Goal: Task Accomplishment & Management: Complete application form

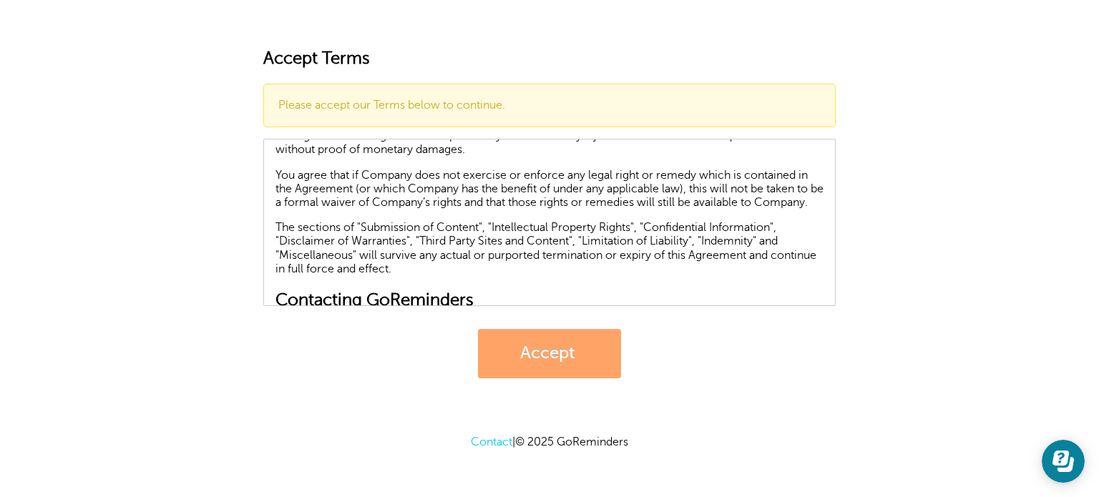
scroll to position [6126, 0]
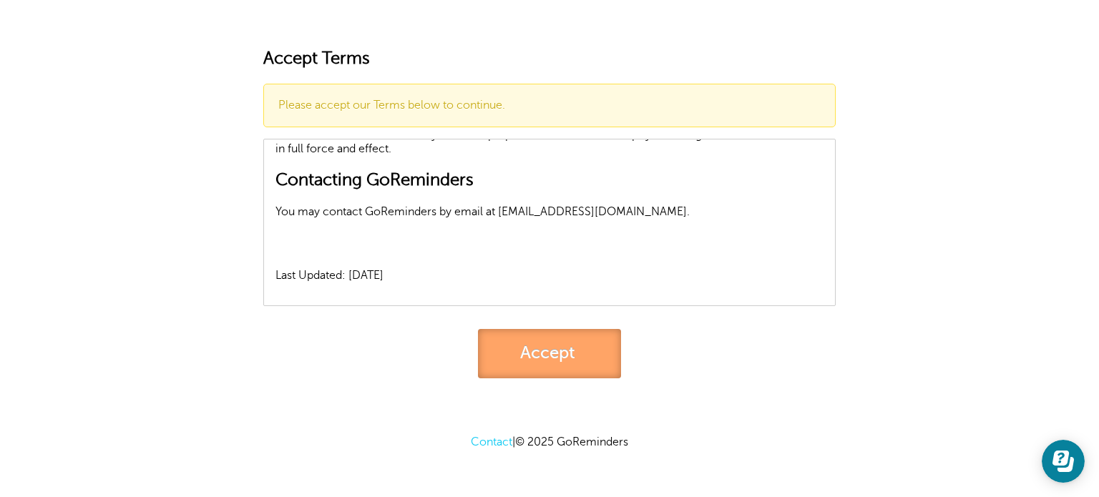
click at [555, 360] on link "Accept" at bounding box center [549, 353] width 143 height 49
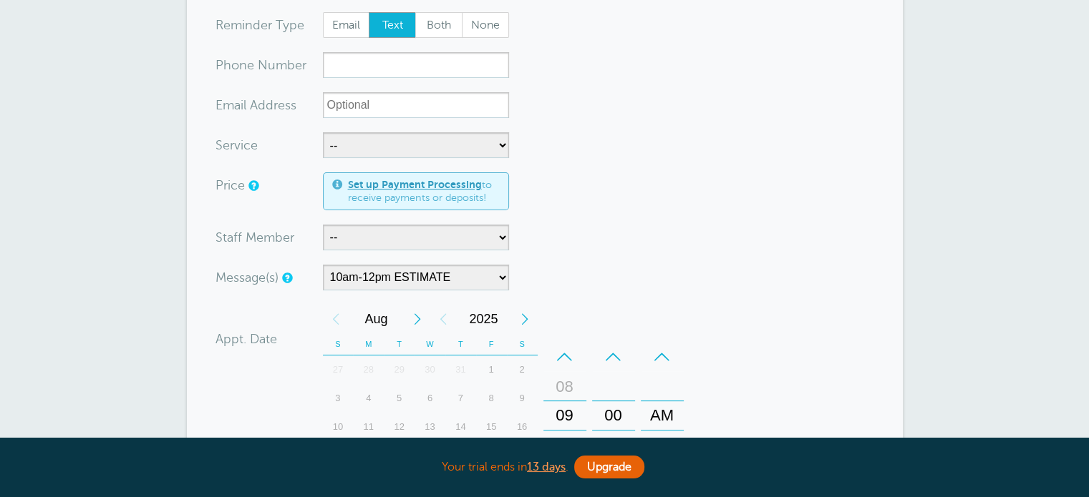
scroll to position [72, 0]
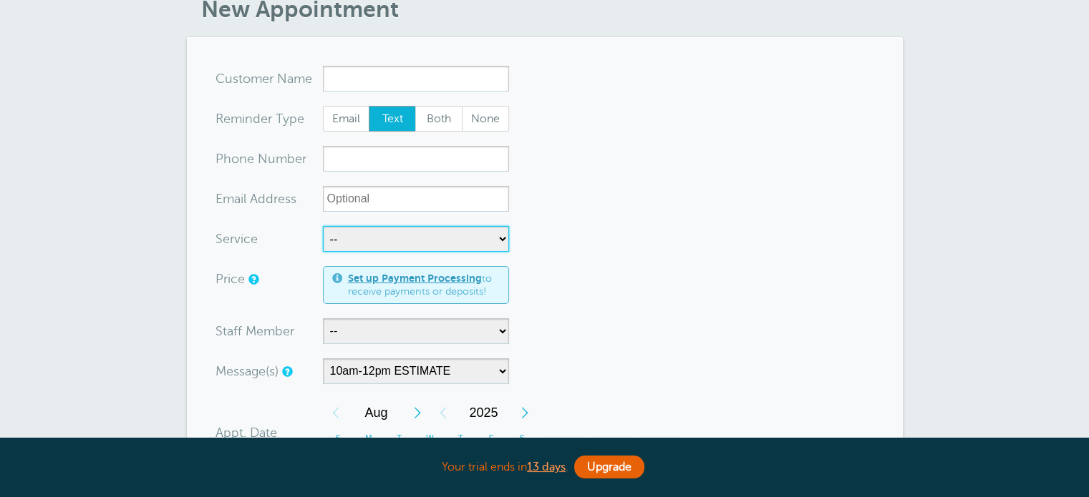
click at [439, 241] on select "-- Free Estimate Installation Repairs" at bounding box center [416, 239] width 186 height 26
select select "28084"
click at [323, 226] on select "-- Free Estimate Installation Repairs" at bounding box center [416, 239] width 186 height 26
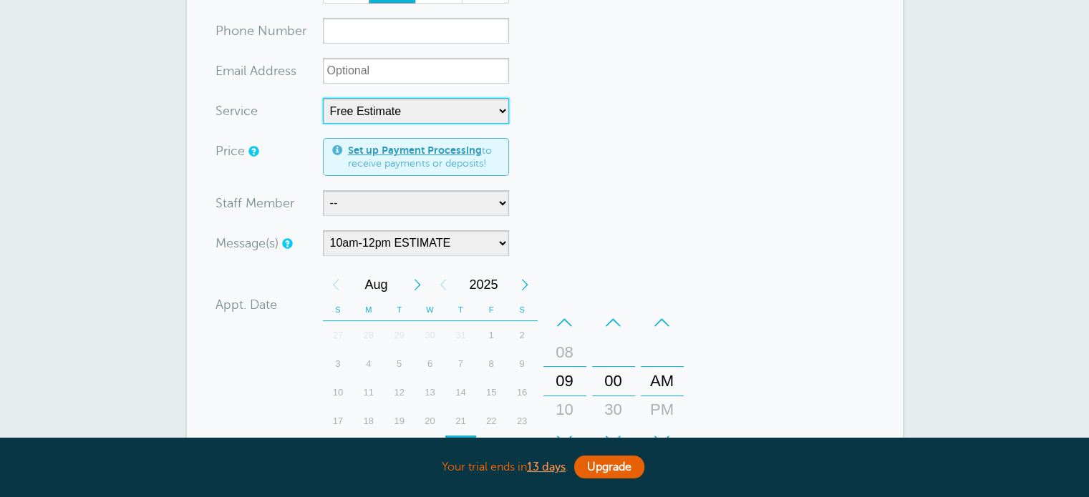
scroll to position [215, 0]
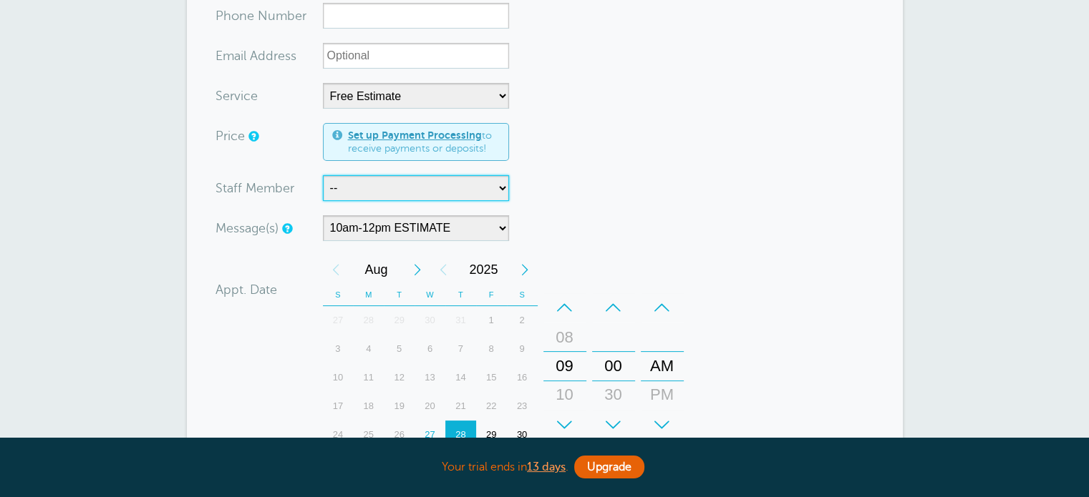
click at [426, 190] on select "-- Gerado and DJ Gerado,DJ,Indy and Justin Indy Indy and Justin Pete Vincent" at bounding box center [416, 188] width 186 height 26
click at [432, 183] on select "-- Gerado and DJ Gerado,DJ,Indy and Justin Indy Indy and Justin Pete Vincent" at bounding box center [416, 188] width 186 height 26
click at [452, 183] on select "-- Gerado and DJ Gerado,DJ,Indy and Justin Indy Indy and Justin Pete Vincent" at bounding box center [416, 188] width 186 height 26
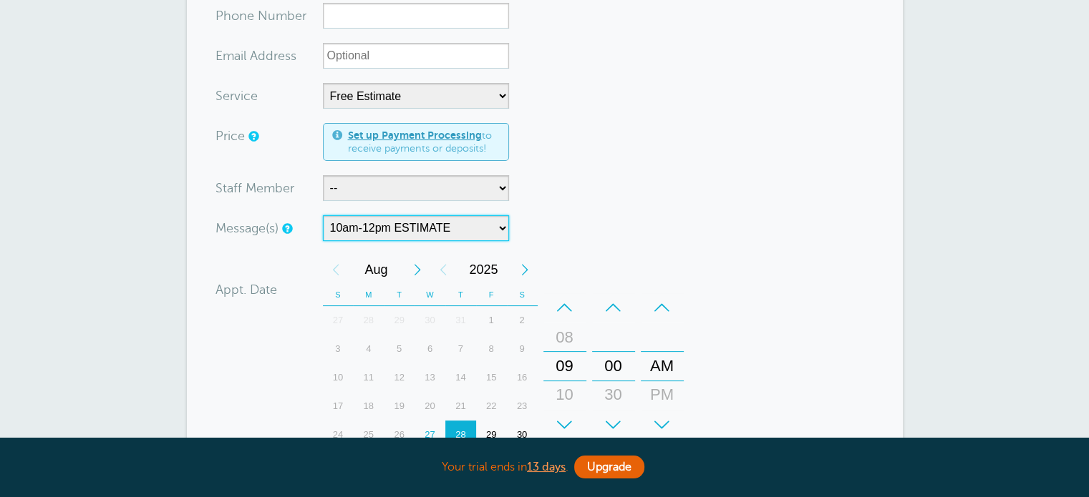
click at [412, 230] on select "10am-12pm ESTIMATE 10AM-12PM INSTALLATION 10am-12pm REPAIR 10am-2pm ESTIMATE 10…" at bounding box center [416, 228] width 186 height 26
click at [631, 165] on form "You are creating a new customer. To use an existing customer select one from th…" at bounding box center [544, 282] width 658 height 719
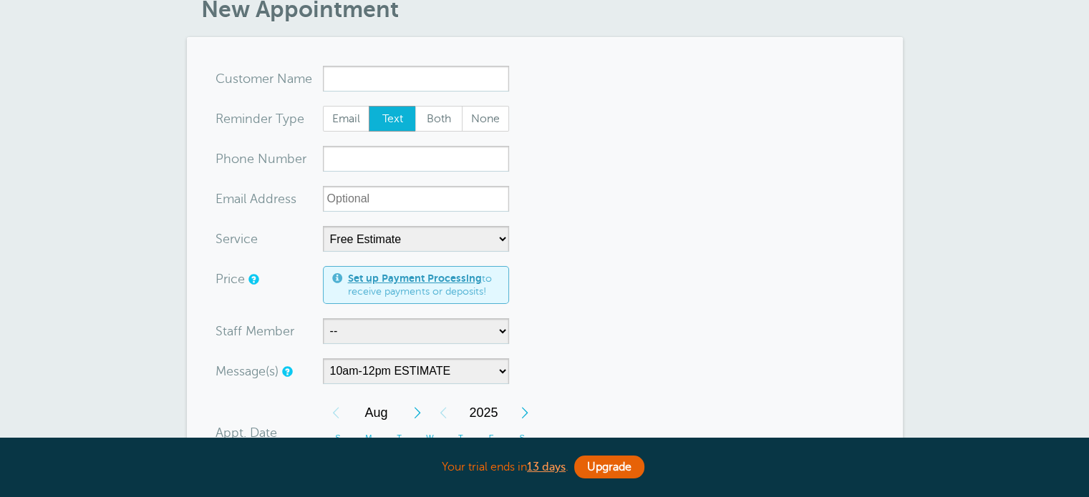
scroll to position [0, 0]
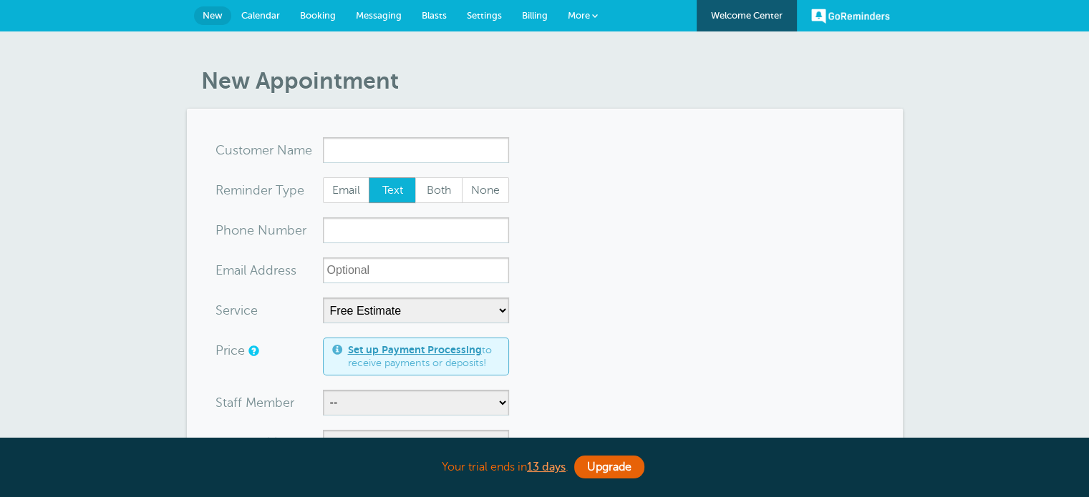
click at [268, 19] on span "Calendar" at bounding box center [260, 15] width 39 height 11
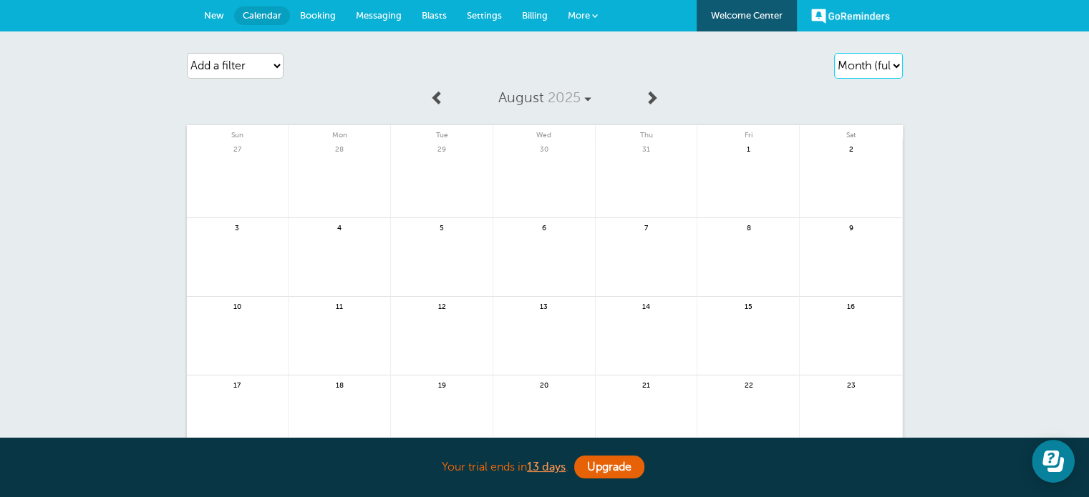
click at [855, 68] on select "Agenda Day Week Month (full view) Month (condensed)" at bounding box center [868, 66] width 69 height 26
click at [834, 53] on select "Agenda Day Week Month (full view) Month (condensed)" at bounding box center [868, 66] width 69 height 26
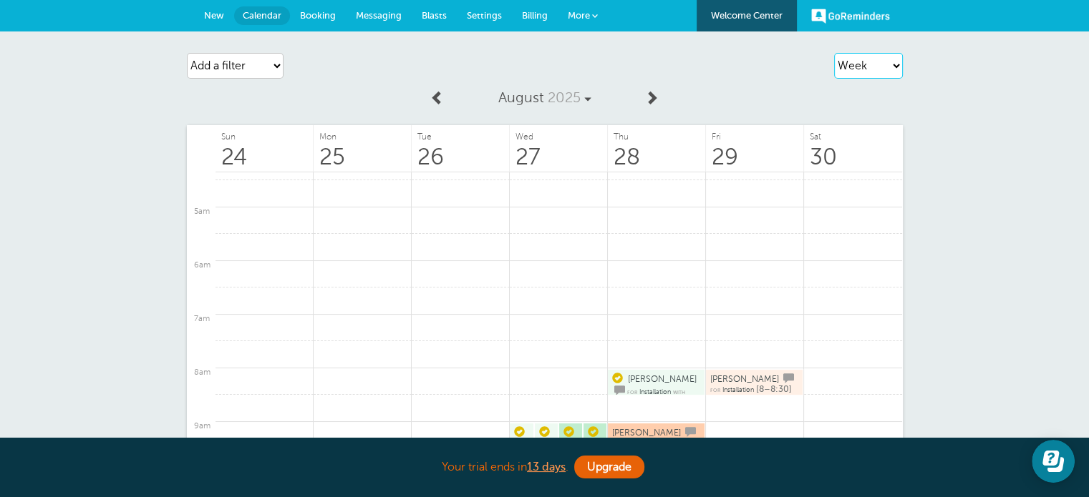
click at [892, 65] on select "Agenda Day Week Month (full view) Month (condensed)" at bounding box center [868, 66] width 69 height 26
click at [834, 53] on select "Agenda Day Week Month (full view) Month (condensed)" at bounding box center [868, 66] width 69 height 26
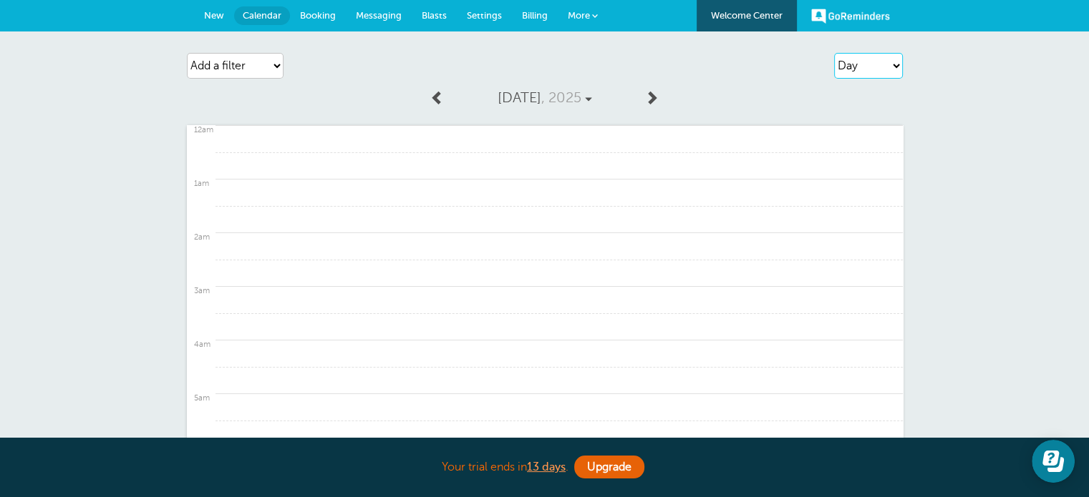
scroll to position [448, 0]
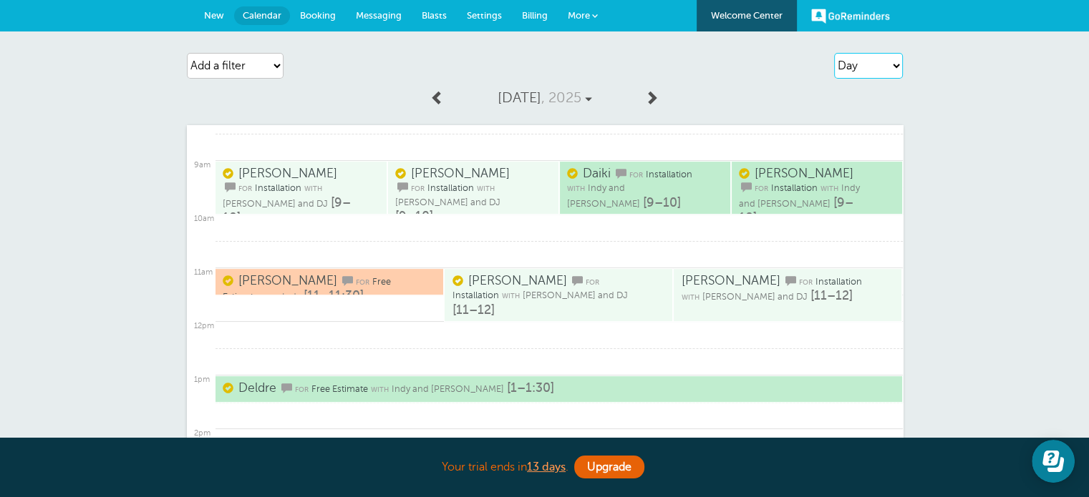
click at [867, 62] on select "Agenda Day Week Month (full view) Month (condensed)" at bounding box center [868, 66] width 69 height 26
select select "week"
click at [834, 53] on select "Agenda Day Week Month (full view) Month (condensed)" at bounding box center [868, 66] width 69 height 26
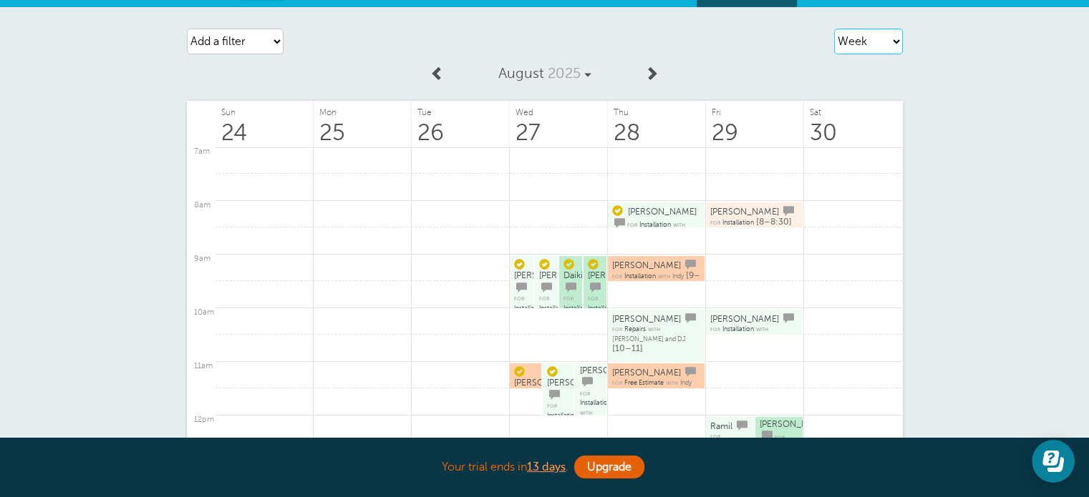
scroll to position [0, 0]
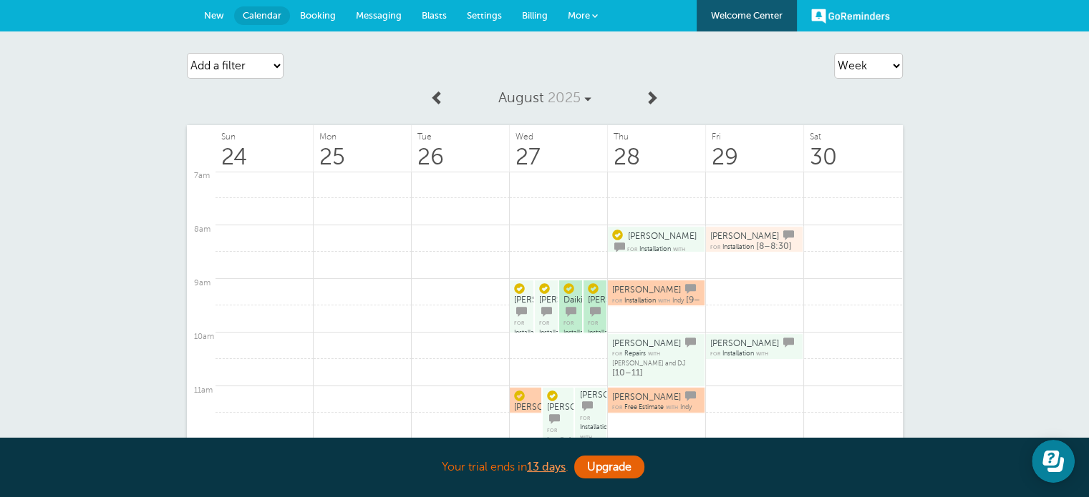
click at [205, 14] on span "New" at bounding box center [214, 15] width 20 height 11
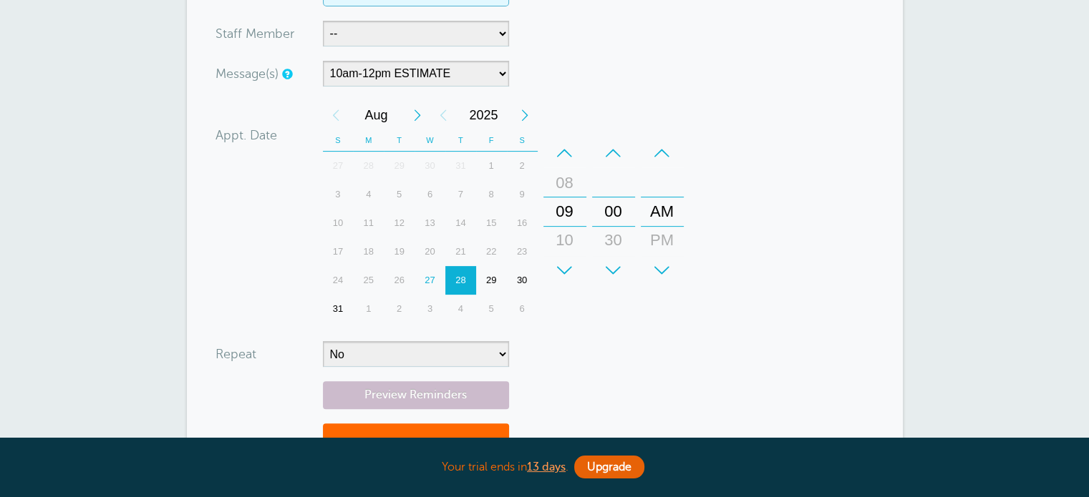
scroll to position [429, 0]
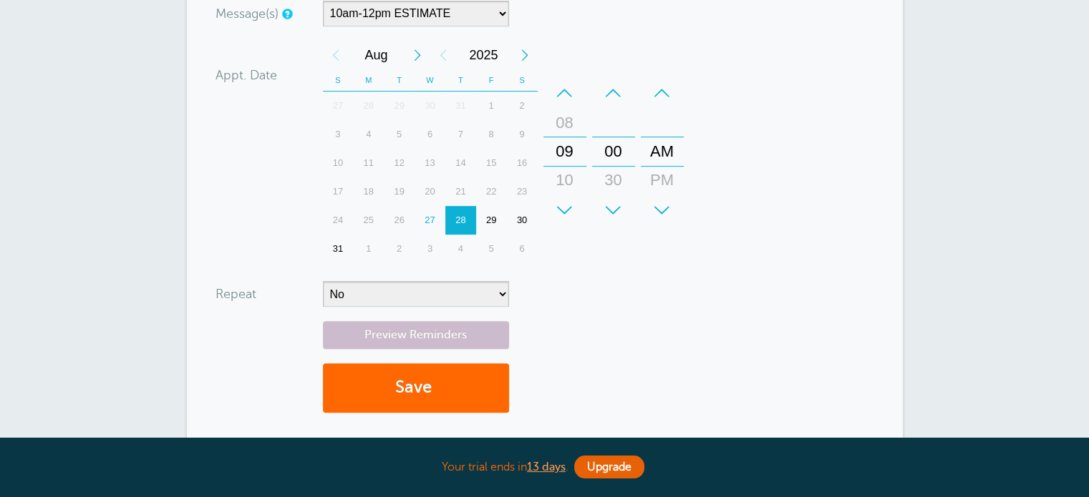
click at [555, 214] on div "+" at bounding box center [564, 210] width 43 height 29
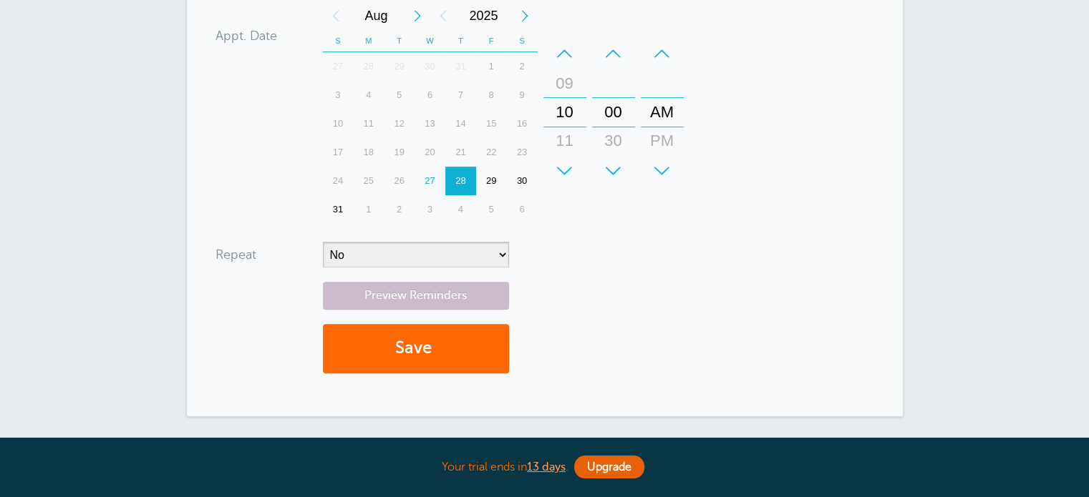
scroll to position [501, 0]
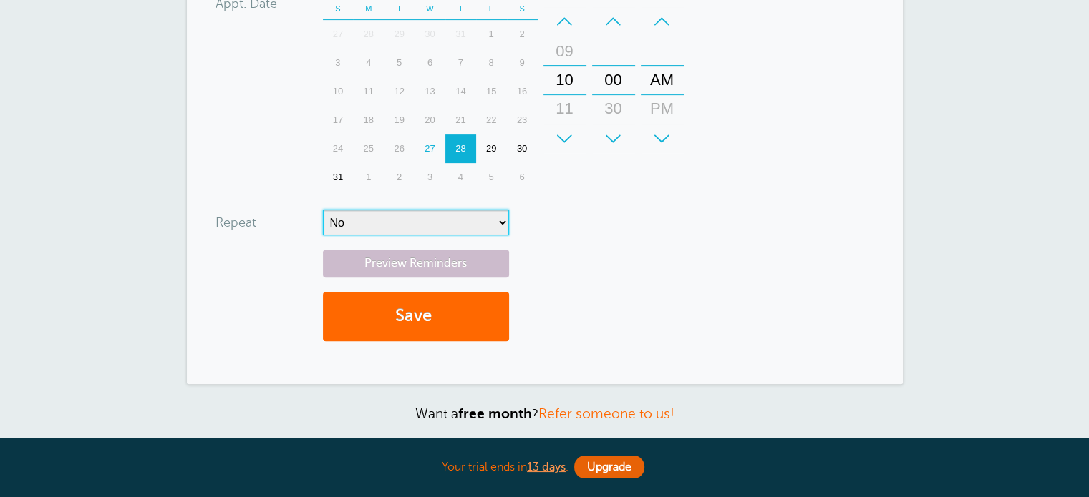
click at [442, 225] on select "No Daily Weekly Every 2 weeks Every 3 weeks Every 4 weeks Monthly Every 5 weeks…" at bounding box center [416, 223] width 186 height 26
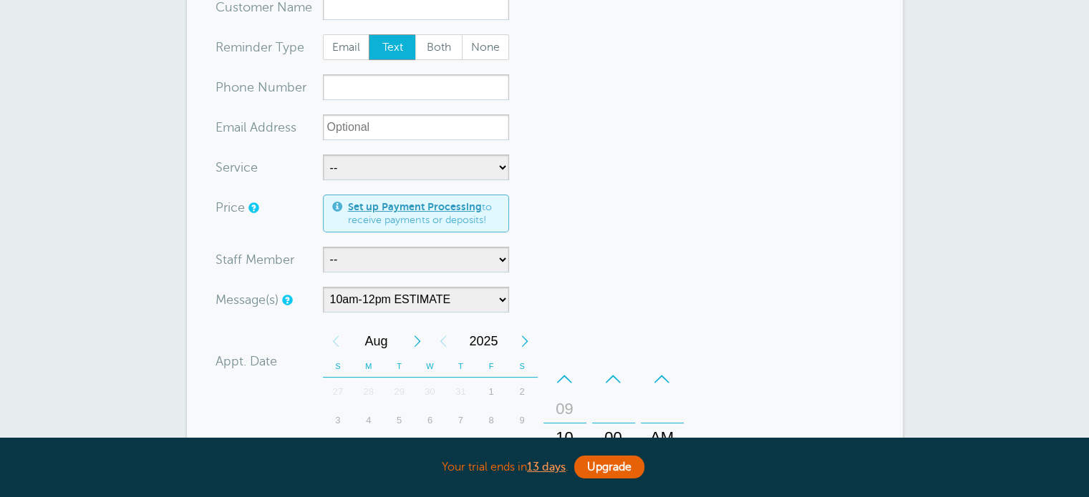
scroll to position [0, 0]
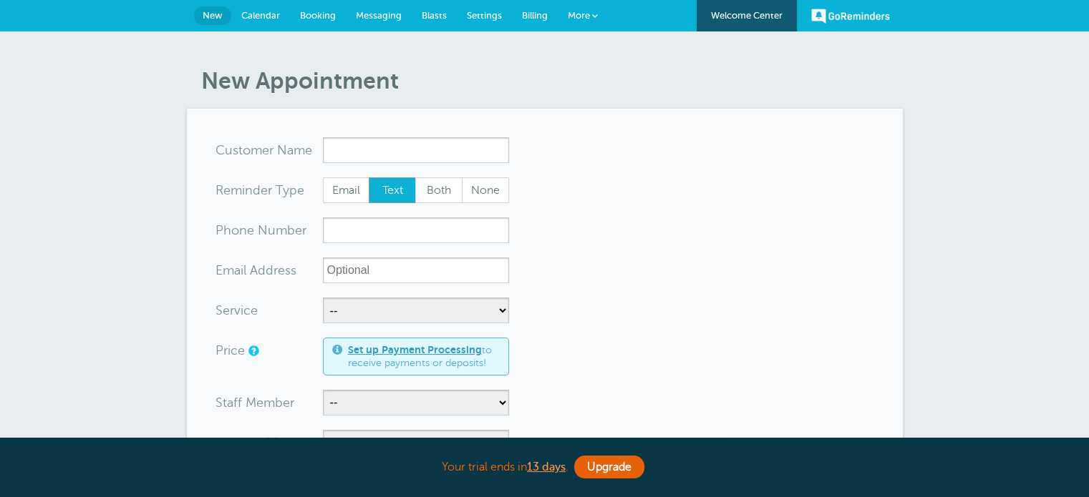
click at [265, 19] on span "Calendar" at bounding box center [260, 15] width 39 height 11
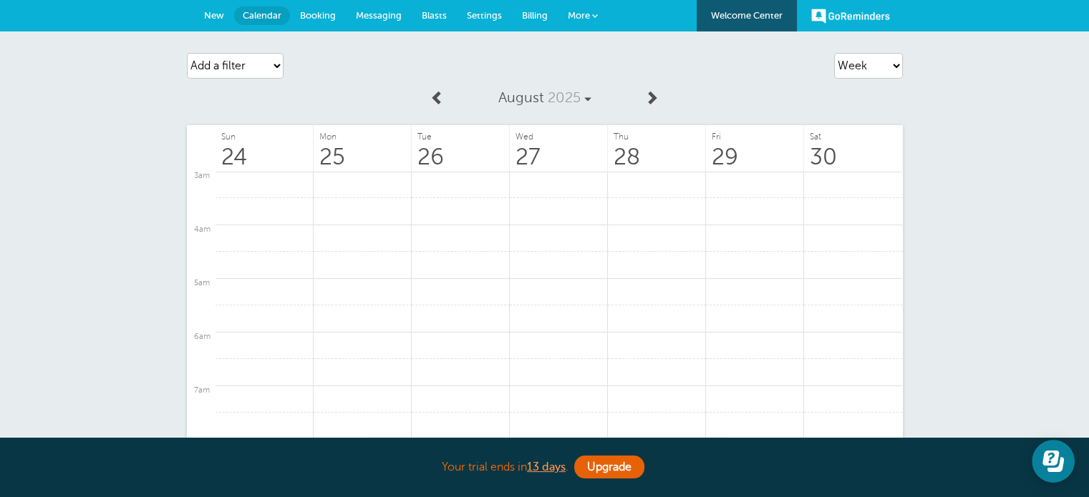
click at [223, 11] on span "New" at bounding box center [214, 15] width 20 height 11
